Goal: Task Accomplishment & Management: Manage account settings

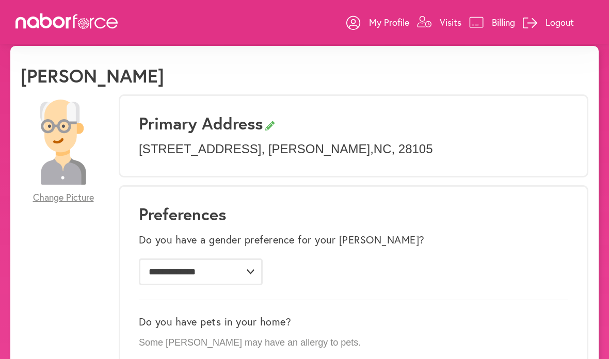
scroll to position [18, 0]
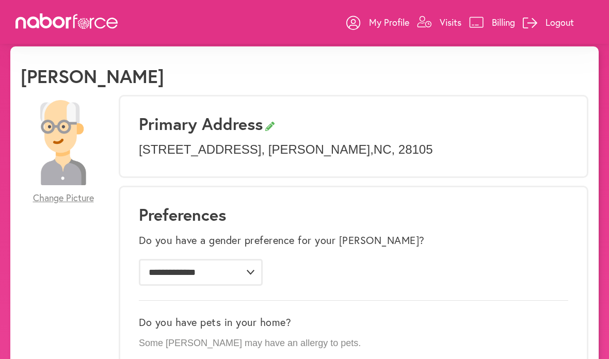
click at [446, 17] on p "Visits" at bounding box center [451, 22] width 22 height 12
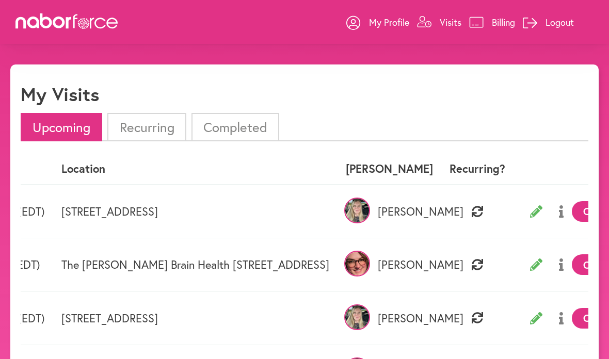
scroll to position [0, 99]
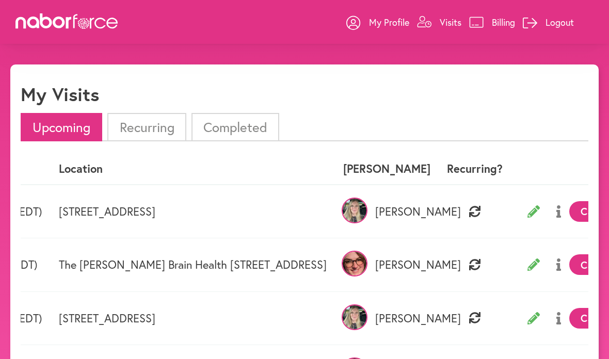
click at [368, 207] on img at bounding box center [355, 211] width 26 height 26
click at [429, 211] on p "[PERSON_NAME]" at bounding box center [386, 211] width 87 height 13
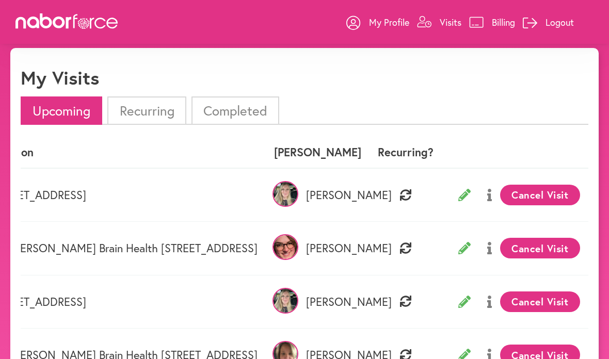
scroll to position [0, 175]
click at [491, 195] on icon at bounding box center [490, 195] width 5 height 12
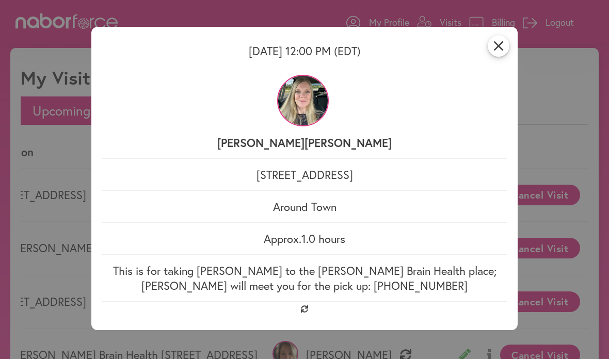
click at [501, 51] on icon "close" at bounding box center [499, 46] width 22 height 22
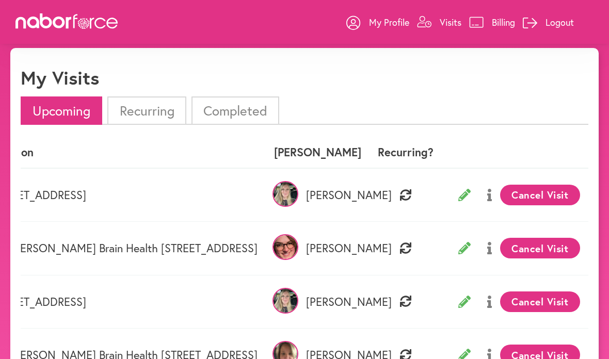
click at [466, 195] on icon at bounding box center [465, 195] width 12 height 12
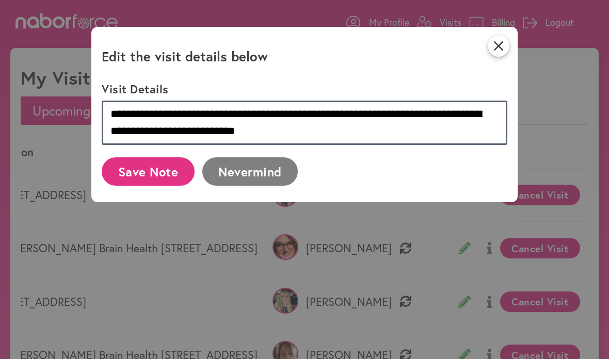
click at [374, 135] on textarea "**********" at bounding box center [305, 123] width 406 height 44
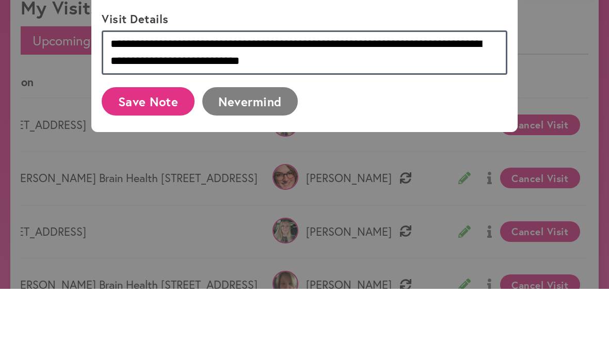
scroll to position [1, 0]
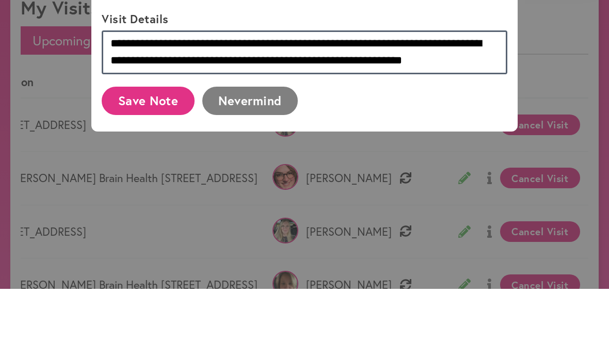
click at [326, 101] on textarea "**********" at bounding box center [305, 123] width 406 height 44
click at [453, 101] on textarea "**********" at bounding box center [305, 123] width 406 height 44
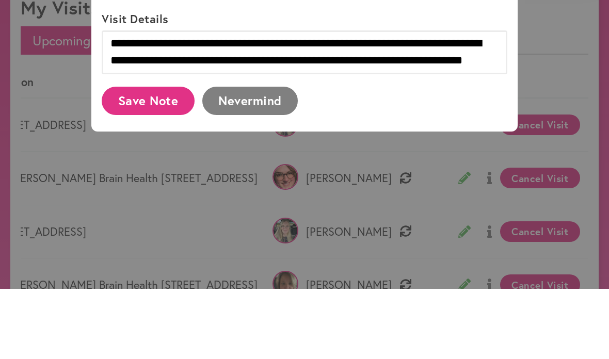
scroll to position [87, 0]
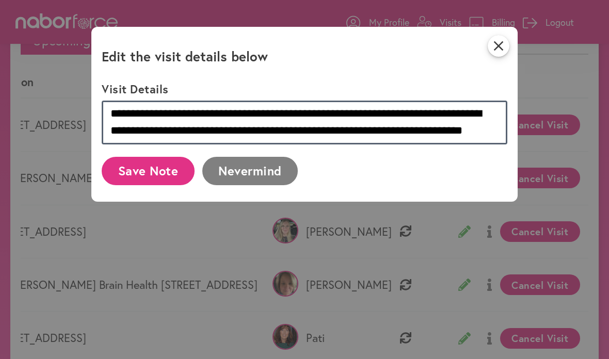
type textarea "**********"
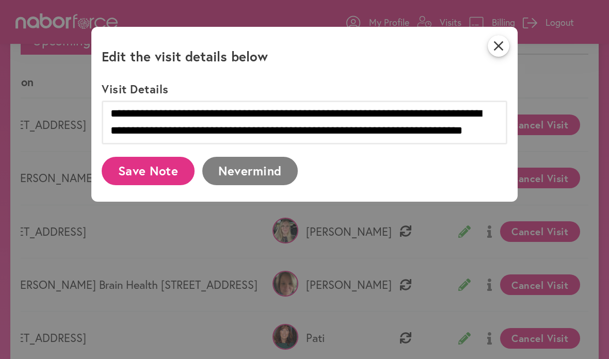
click at [161, 170] on button "Save Note" at bounding box center [148, 171] width 93 height 28
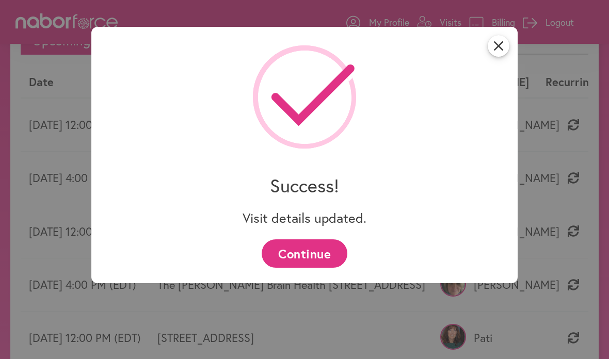
click at [508, 46] on icon "close" at bounding box center [499, 46] width 22 height 22
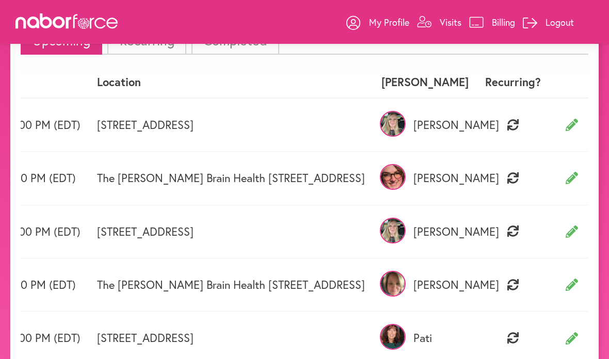
scroll to position [0, 68]
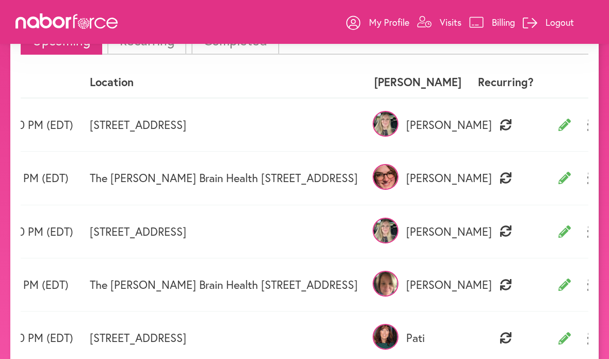
click at [399, 119] on img at bounding box center [386, 124] width 26 height 26
click at [461, 128] on p "[PERSON_NAME]" at bounding box center [417, 124] width 87 height 13
click at [462, 124] on p "[PERSON_NAME]" at bounding box center [417, 124] width 87 height 13
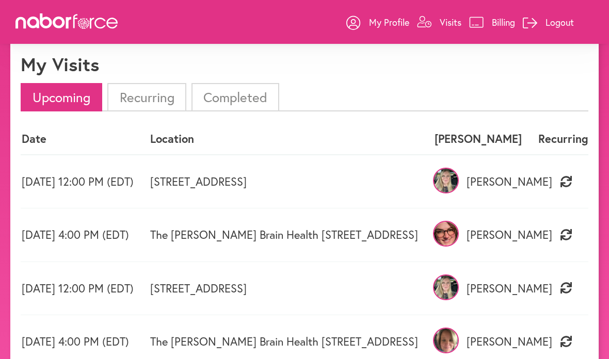
scroll to position [0, 0]
